Goal: Information Seeking & Learning: Learn about a topic

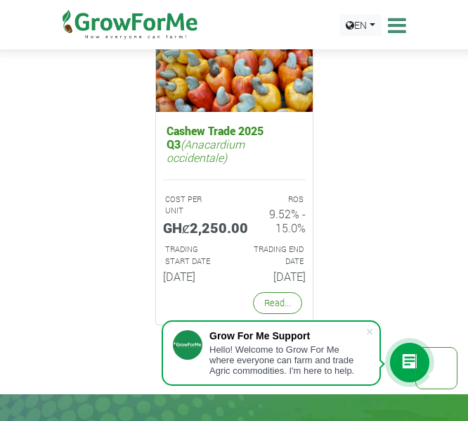
scroll to position [4293, 0]
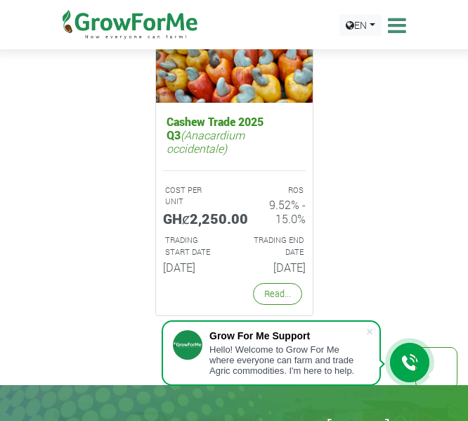
click at [398, 35] on icon at bounding box center [396, 25] width 22 height 21
click at [398, 28] on icon at bounding box center [396, 25] width 22 height 21
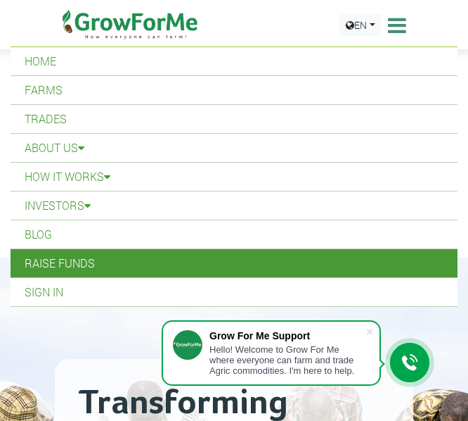
scroll to position [0, 0]
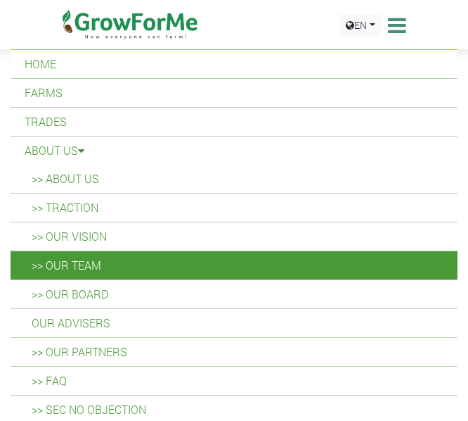
click at [90, 262] on link ">> Our Team" at bounding box center [234, 265] width 447 height 28
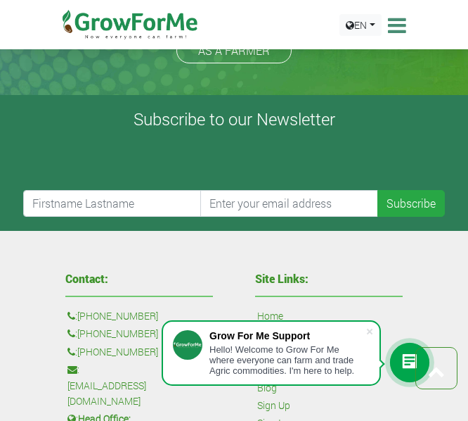
scroll to position [1710, 0]
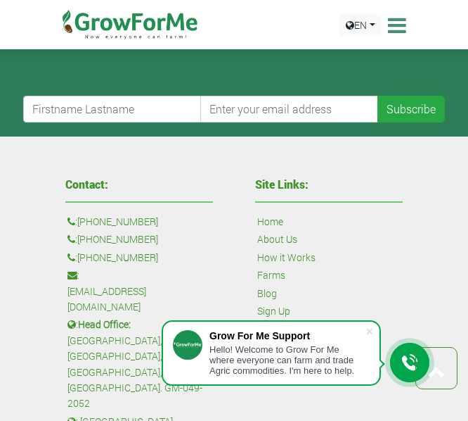
click at [399, 26] on icon at bounding box center [396, 25] width 22 height 21
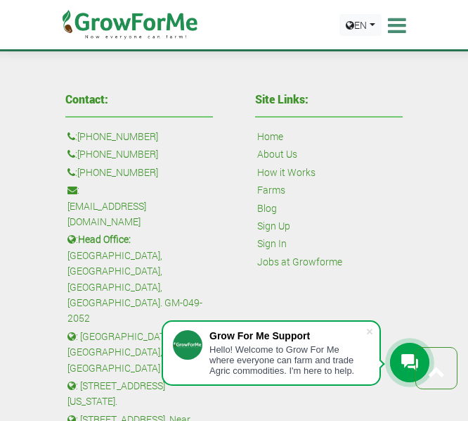
scroll to position [1918, 0]
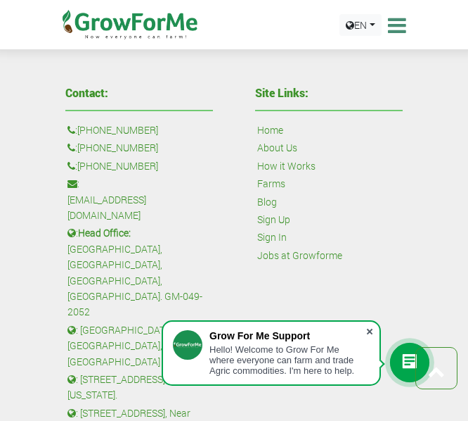
click at [371, 328] on span at bounding box center [370, 331] width 14 height 14
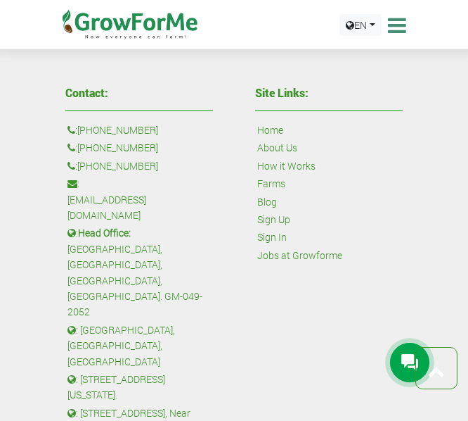
click at [279, 181] on link "Farms" at bounding box center [271, 183] width 28 height 15
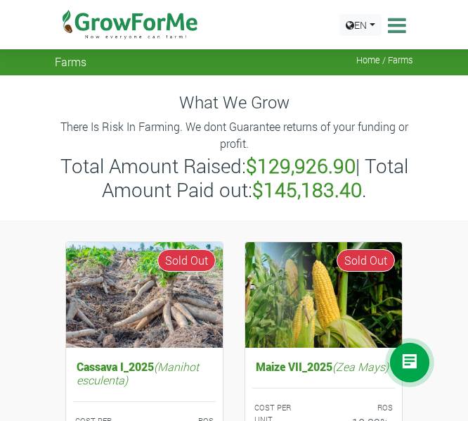
click at [400, 30] on icon at bounding box center [396, 25] width 22 height 21
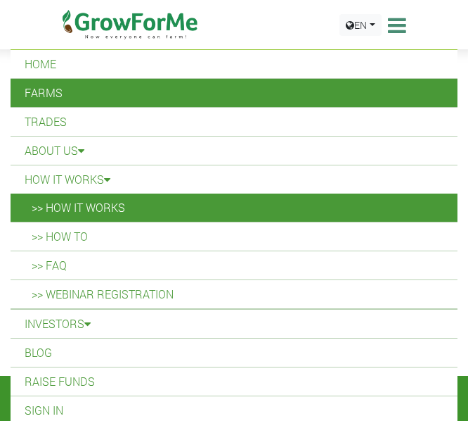
click at [53, 193] on link ">> How it Works" at bounding box center [234, 207] width 447 height 28
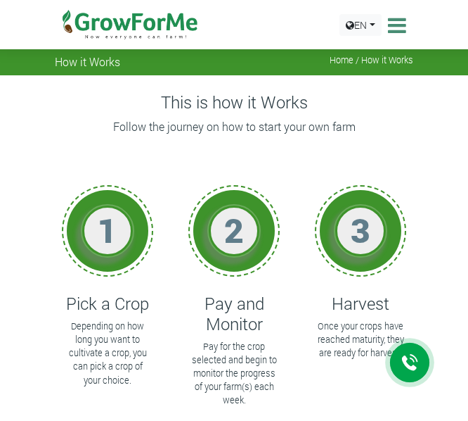
click at [403, 25] on icon at bounding box center [396, 25] width 22 height 21
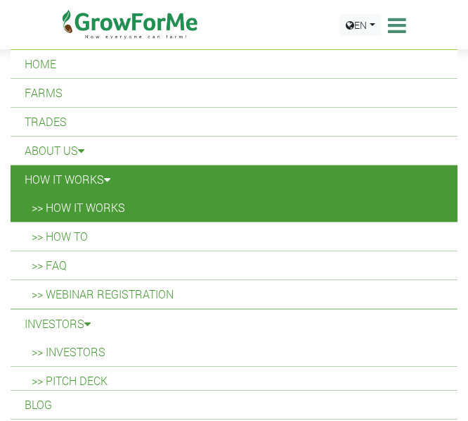
click at [68, 174] on link "How it Works" at bounding box center [234, 179] width 447 height 28
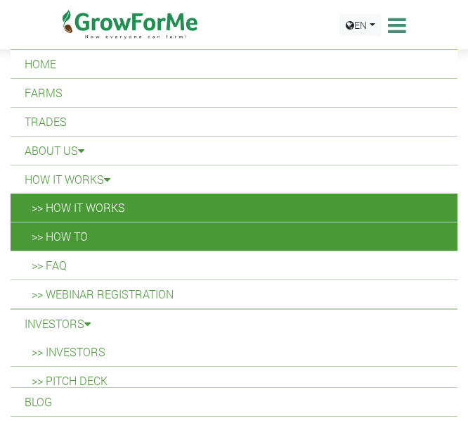
click at [117, 230] on link ">> How To" at bounding box center [234, 236] width 447 height 28
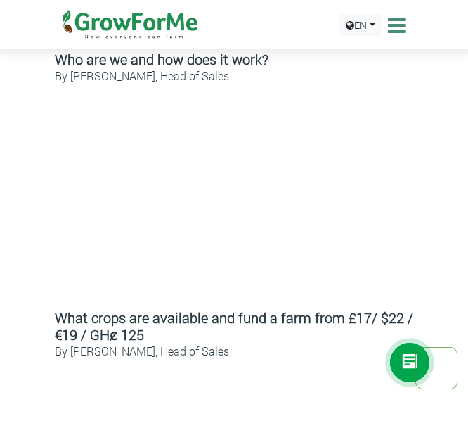
scroll to position [184, 0]
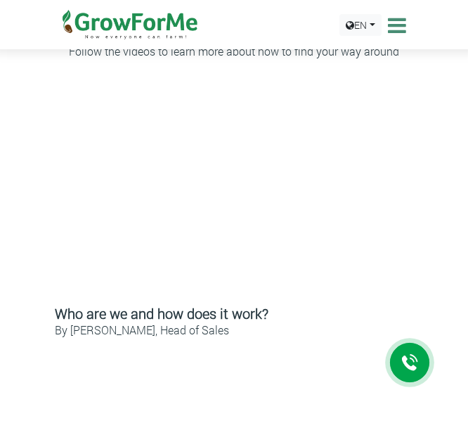
click at [395, 31] on icon at bounding box center [396, 25] width 22 height 21
click at [397, 26] on icon at bounding box center [396, 25] width 22 height 21
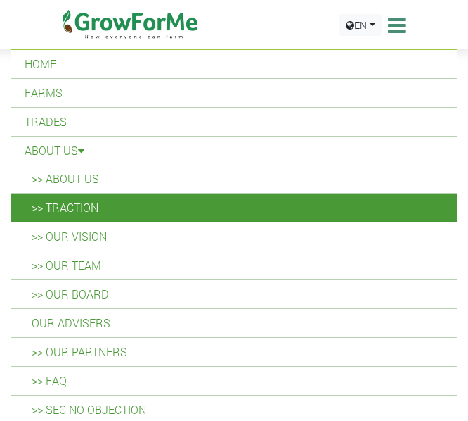
click at [80, 203] on link ">> Traction" at bounding box center [234, 207] width 447 height 28
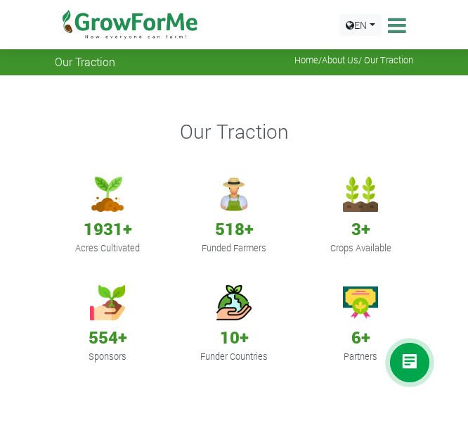
click at [398, 21] on icon at bounding box center [396, 25] width 22 height 21
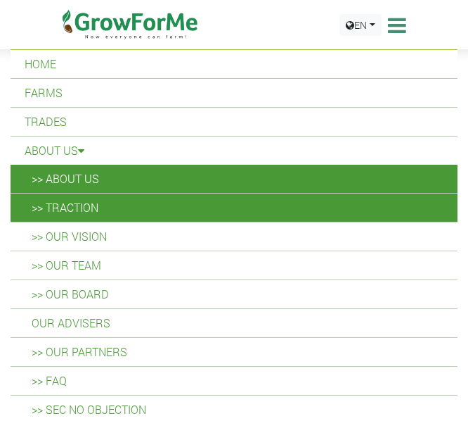
click at [68, 172] on link ">> About Us" at bounding box center [234, 179] width 447 height 28
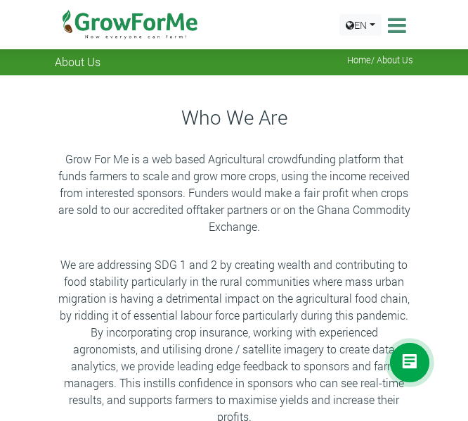
click at [400, 30] on icon at bounding box center [396, 25] width 22 height 21
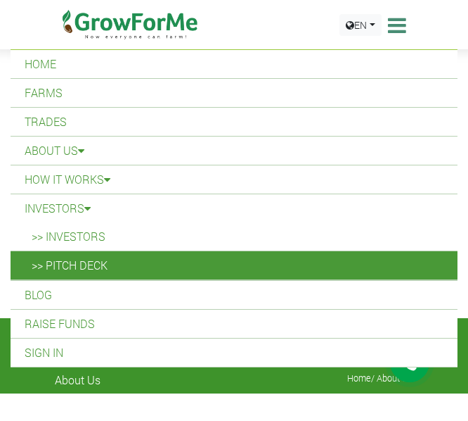
click at [77, 268] on link ">> Pitch Deck" at bounding box center [234, 265] width 447 height 28
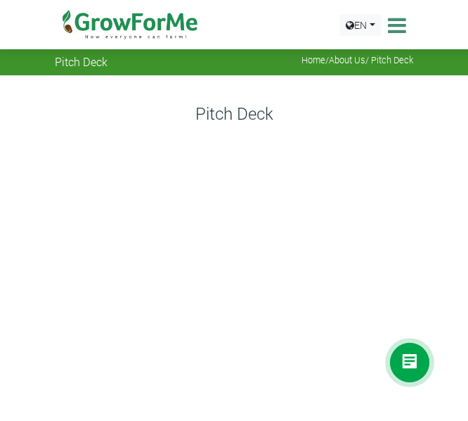
click at [406, 29] on div "EN English French" at bounding box center [373, 25] width 74 height 50
click at [397, 30] on icon at bounding box center [396, 25] width 22 height 21
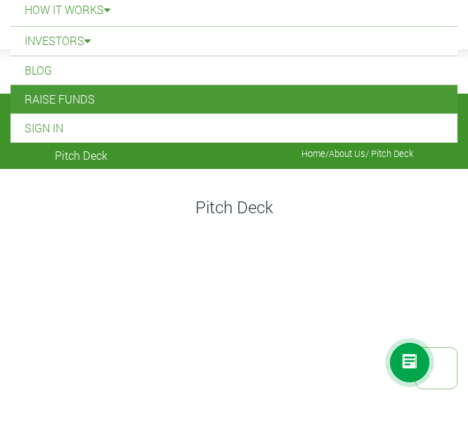
scroll to position [155, 0]
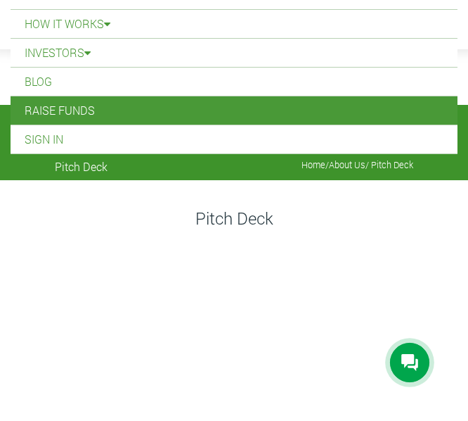
click at [37, 119] on link "Raise Funds" at bounding box center [234, 110] width 447 height 28
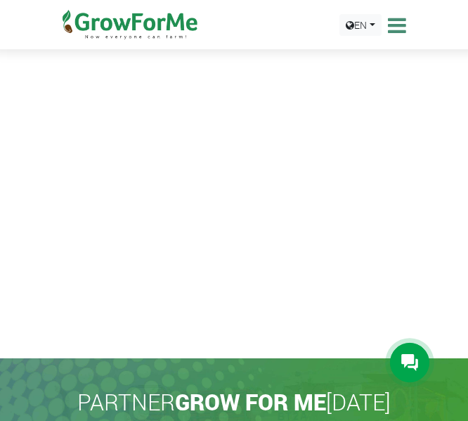
scroll to position [155, 0]
